Goal: Navigation & Orientation: Find specific page/section

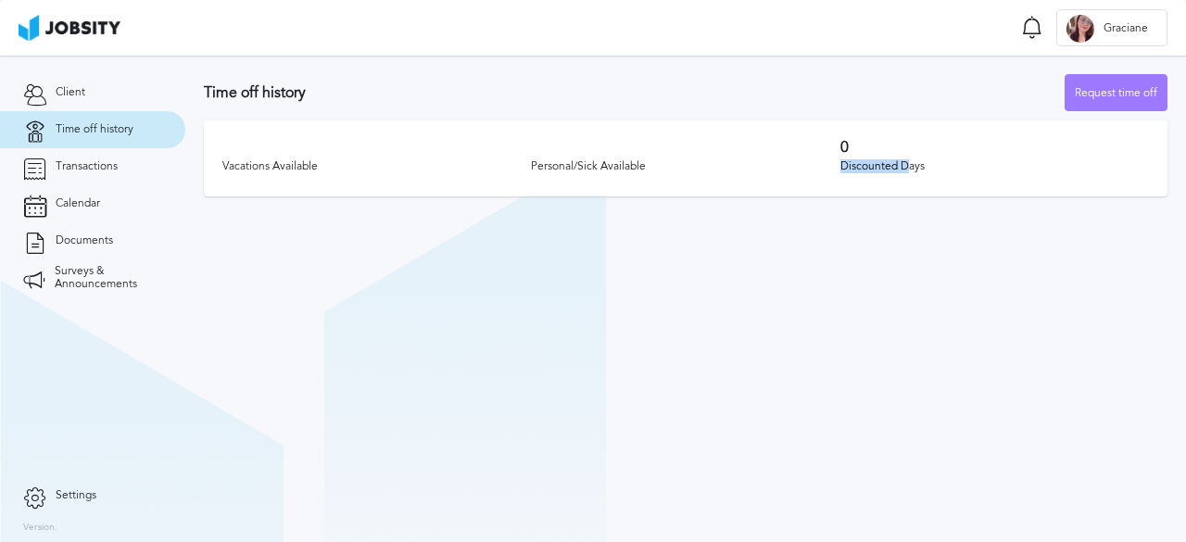
drag, startPoint x: 841, startPoint y: 163, endPoint x: 905, endPoint y: 165, distance: 63.9
click at [911, 165] on div "Discounted Days" at bounding box center [994, 166] width 308 height 13
click at [792, 88] on h3 "Time off history" at bounding box center [634, 92] width 861 height 17
click at [382, 44] on section "Time off Notifications [PERSON_NAME] all as seen No notifications to show ... G…" at bounding box center [593, 28] width 1186 height 56
click at [633, 101] on h3 "Time off history" at bounding box center [634, 92] width 861 height 17
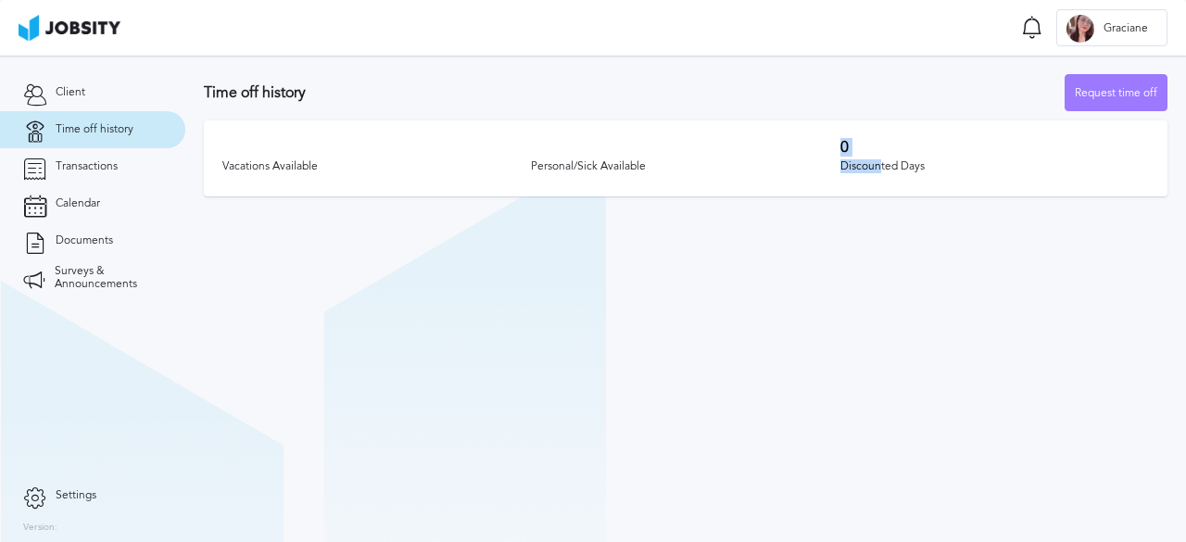
drag, startPoint x: 843, startPoint y: 143, endPoint x: 880, endPoint y: 193, distance: 62.2
click at [880, 193] on div "Vacations Available Personal/Sick Available 0 Discounted Days" at bounding box center [685, 158] width 963 height 76
click at [893, 248] on section "Time off history Request time off Vacations Available Personal/Sick Available 0…" at bounding box center [685, 299] width 1000 height 486
click at [93, 168] on span "Transactions" at bounding box center [87, 166] width 62 height 13
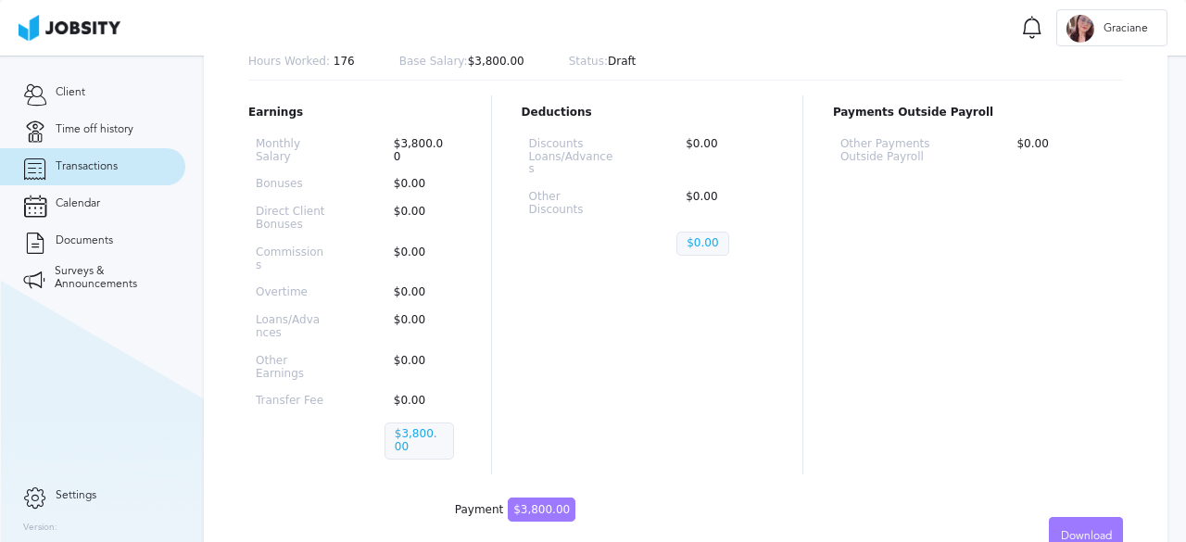
scroll to position [236, 0]
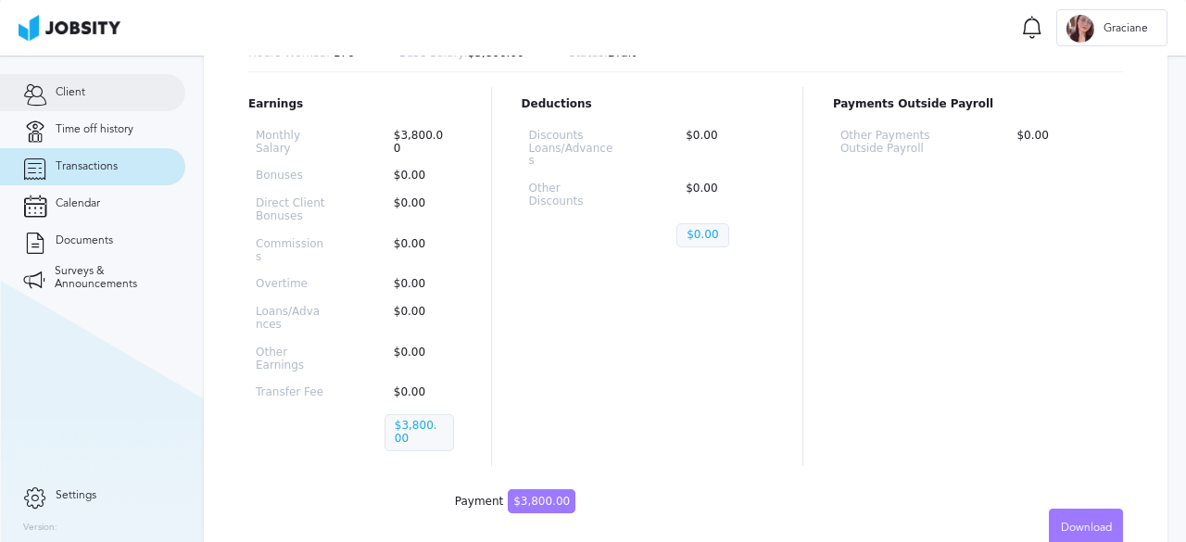
click at [78, 92] on span "Client" at bounding box center [71, 92] width 30 height 13
